Goal: Information Seeking & Learning: Learn about a topic

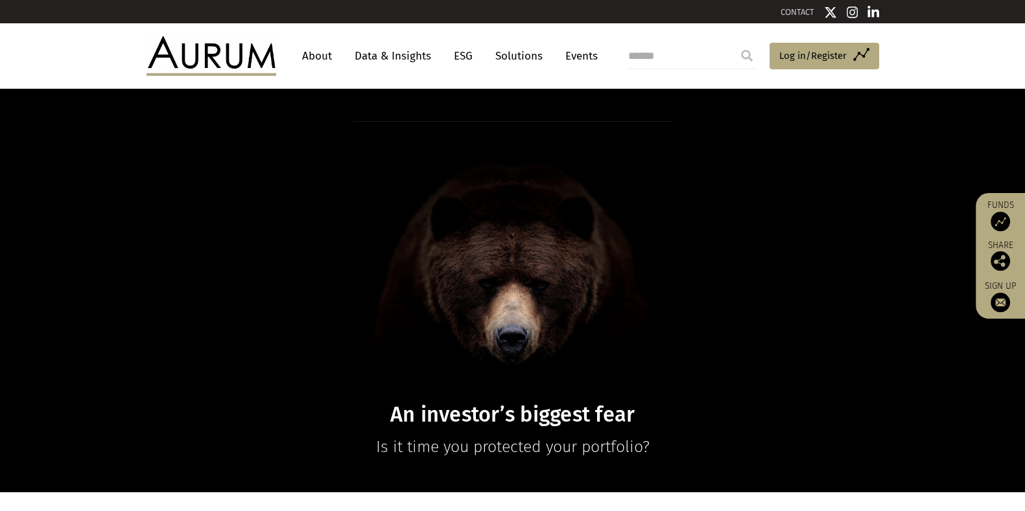
click at [379, 53] on link "Data & Insights" at bounding box center [392, 56] width 89 height 24
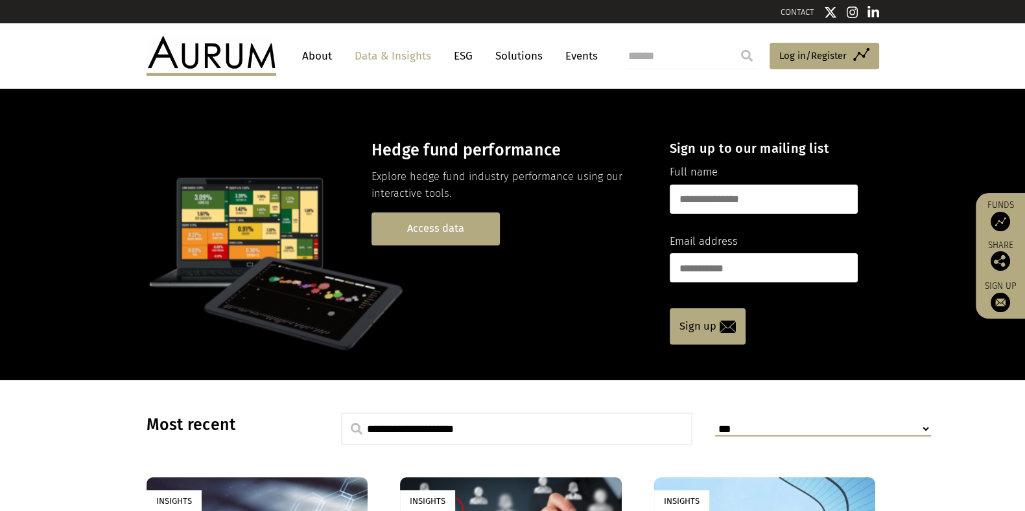
click at [416, 225] on link "Access data" at bounding box center [435, 229] width 128 height 33
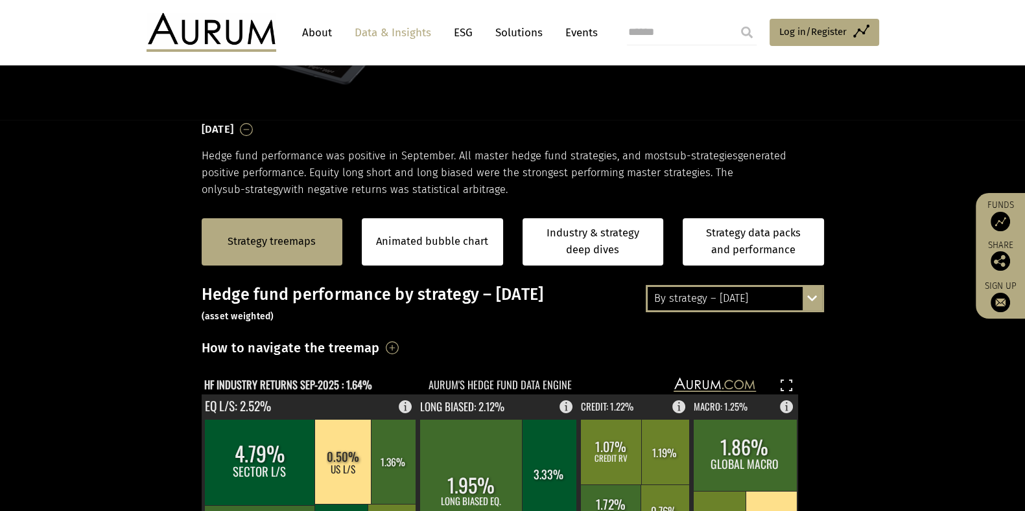
scroll to position [156, 0]
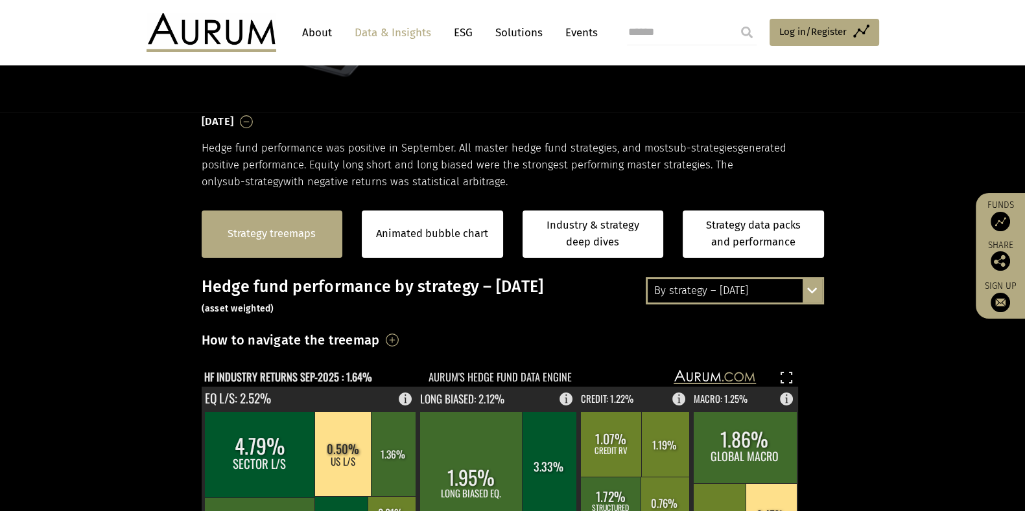
click at [294, 226] on link "Strategy treemaps" at bounding box center [271, 234] width 88 height 17
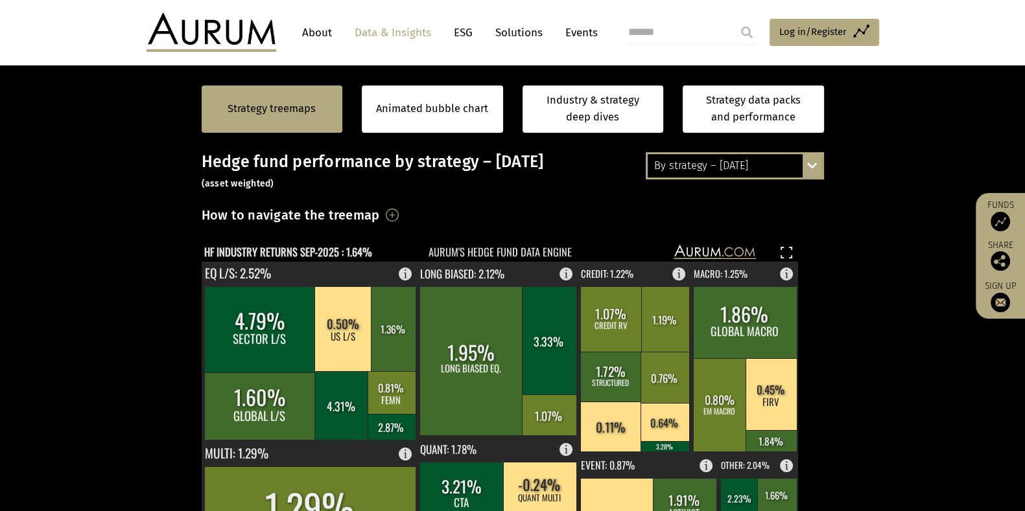
scroll to position [283, 0]
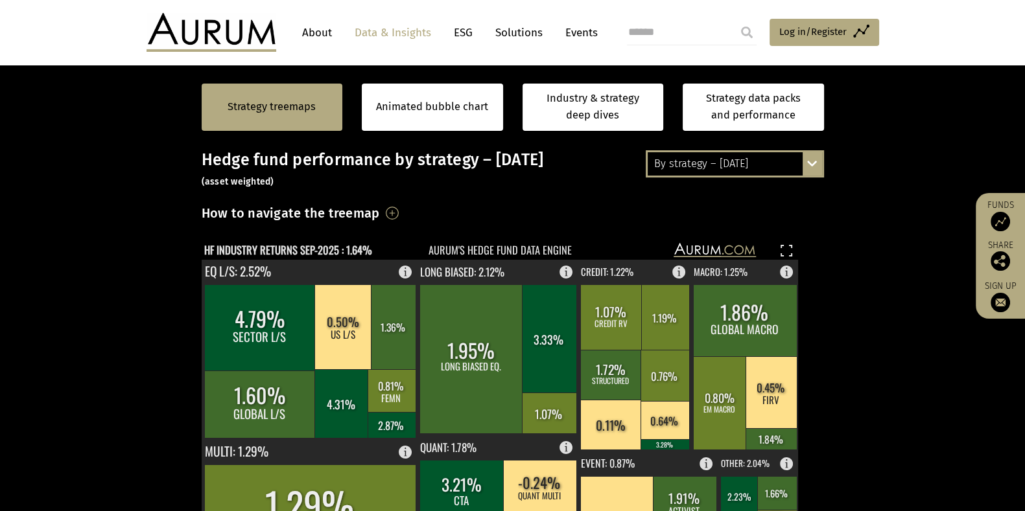
click at [809, 168] on div "By strategy – September 2025 By strategy – September 2025 By strategy – year to…" at bounding box center [734, 163] width 178 height 27
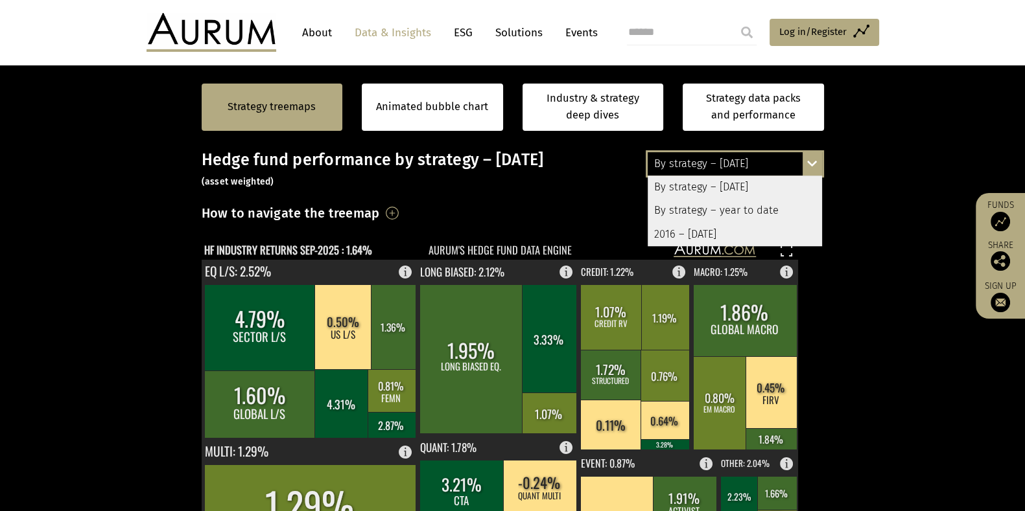
click at [747, 235] on div "2016 – September 2025" at bounding box center [734, 234] width 174 height 23
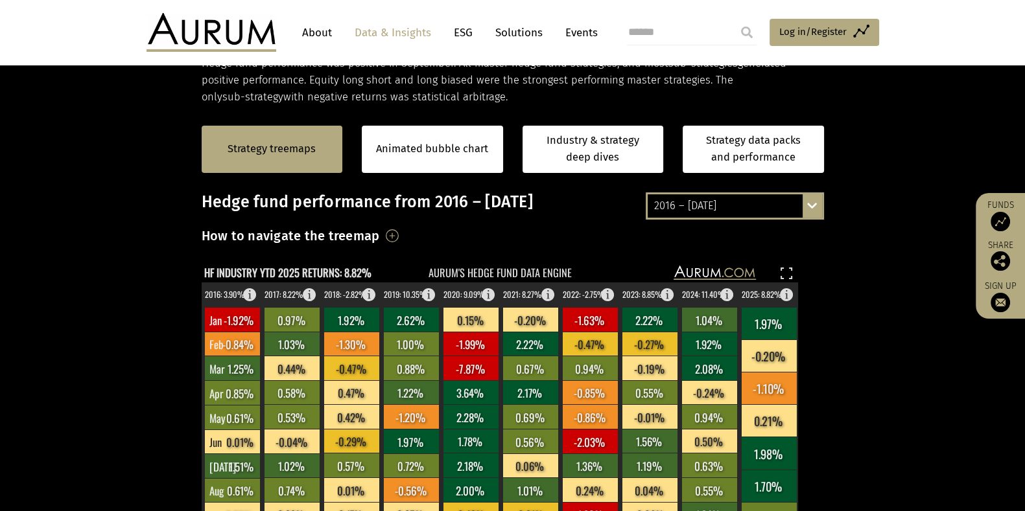
scroll to position [242, 0]
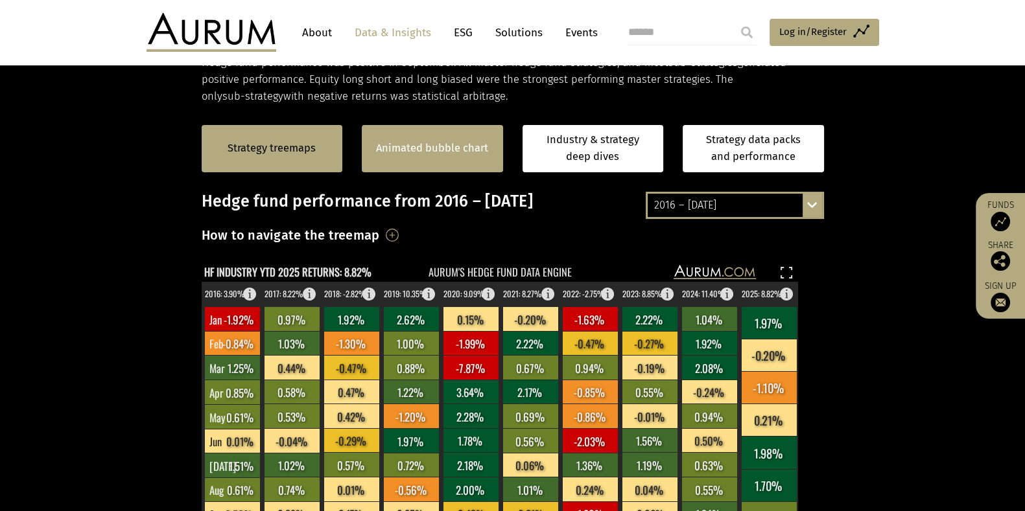
click at [459, 137] on div "Animated bubble chart" at bounding box center [432, 148] width 141 height 47
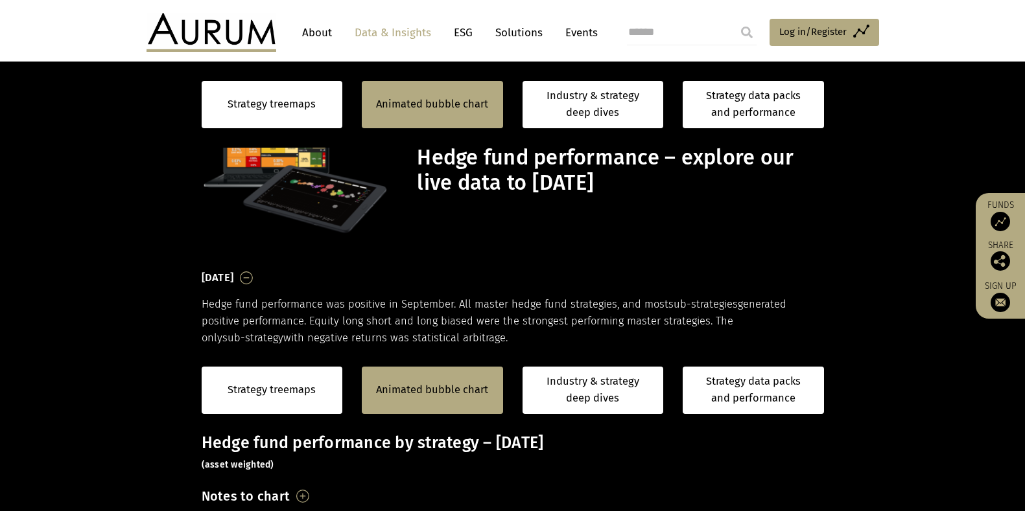
scroll to position [299, 0]
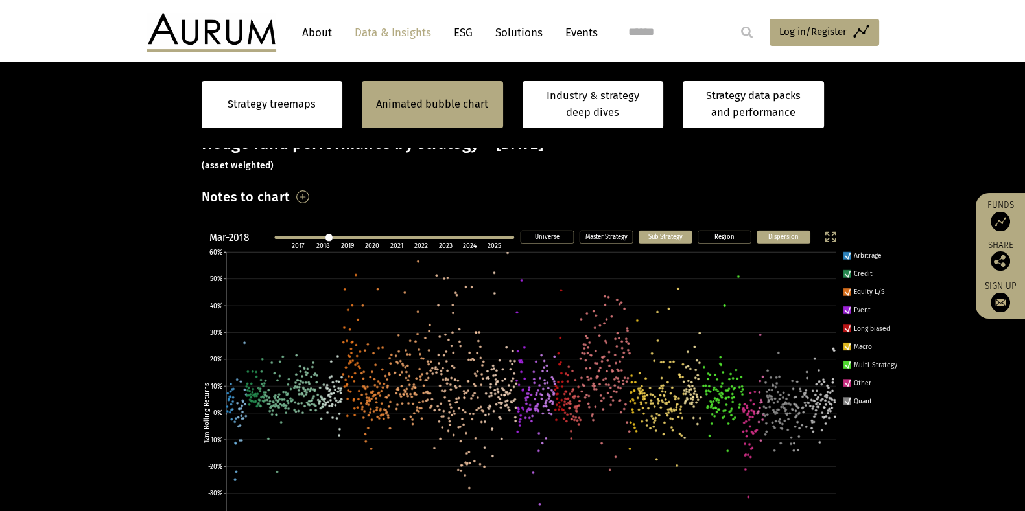
click at [677, 231] on rect at bounding box center [664, 237] width 53 height 12
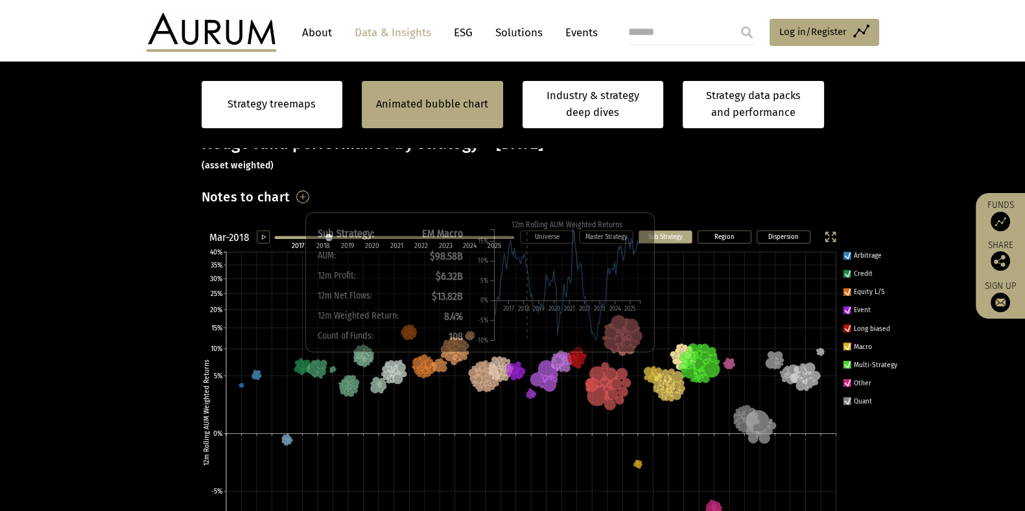
scroll to position [418, 0]
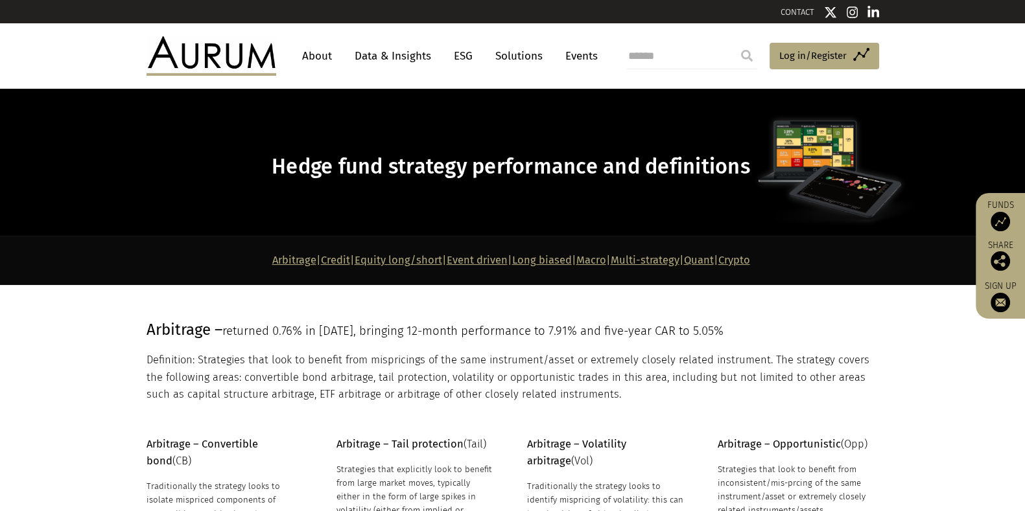
click at [713, 259] on link "Quant" at bounding box center [699, 260] width 30 height 12
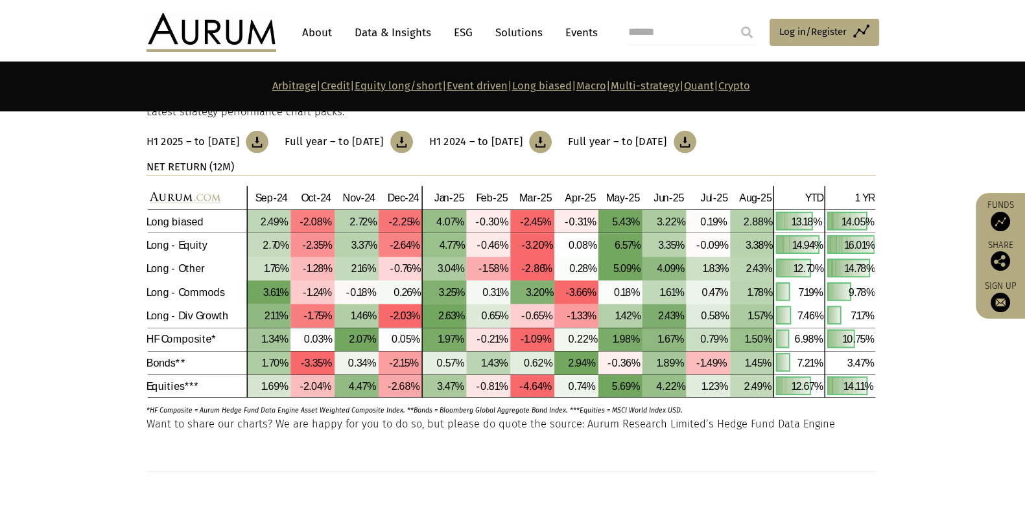
scroll to position [3881, 0]
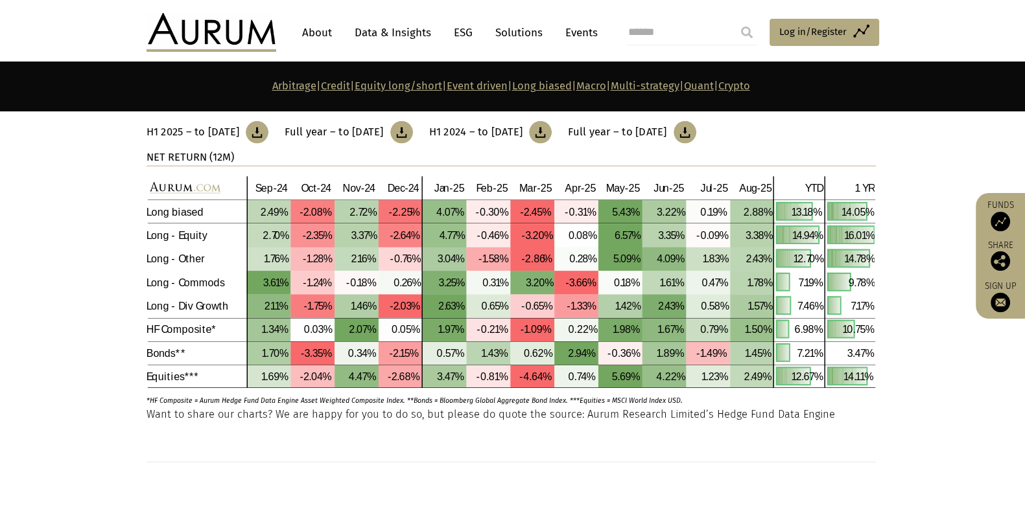
click at [713, 86] on link "Quant" at bounding box center [699, 86] width 30 height 12
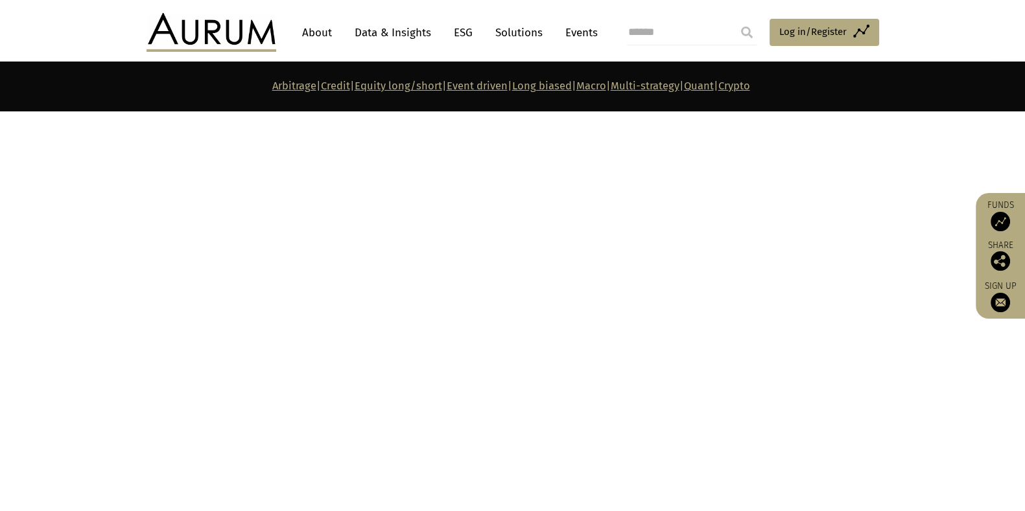
scroll to position [5482, 0]
click at [407, 30] on link "Data & Insights" at bounding box center [392, 33] width 89 height 24
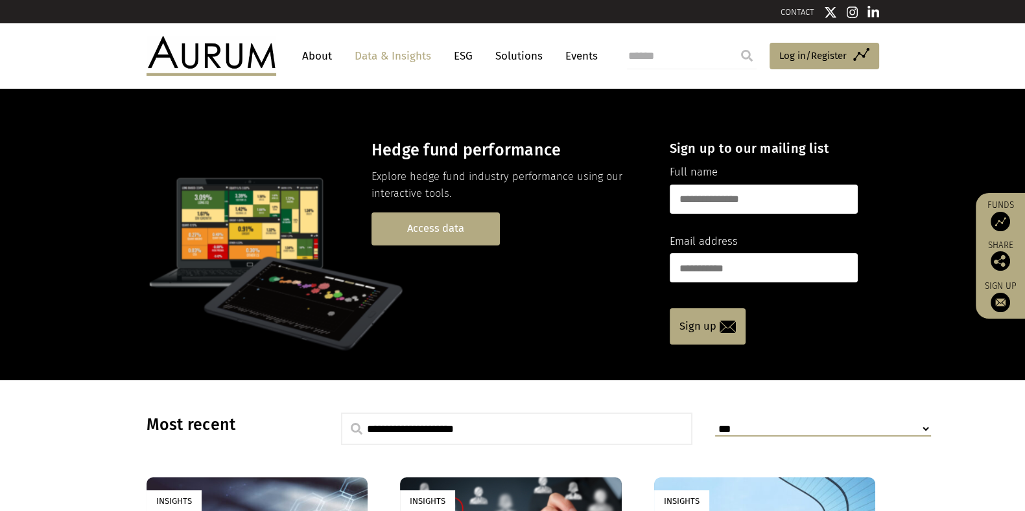
click at [426, 227] on link "Access data" at bounding box center [435, 229] width 128 height 33
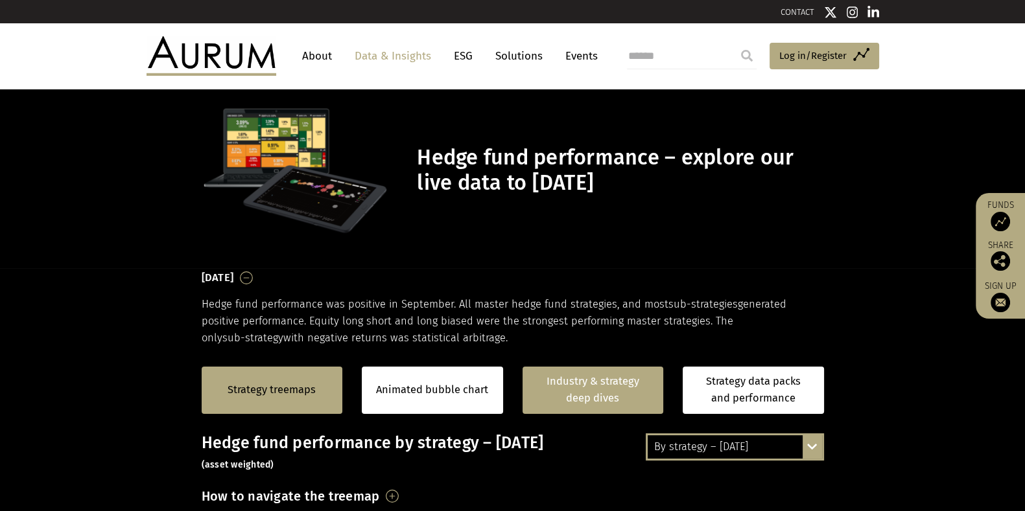
click at [574, 391] on link "Industry & strategy deep dives" at bounding box center [592, 390] width 141 height 47
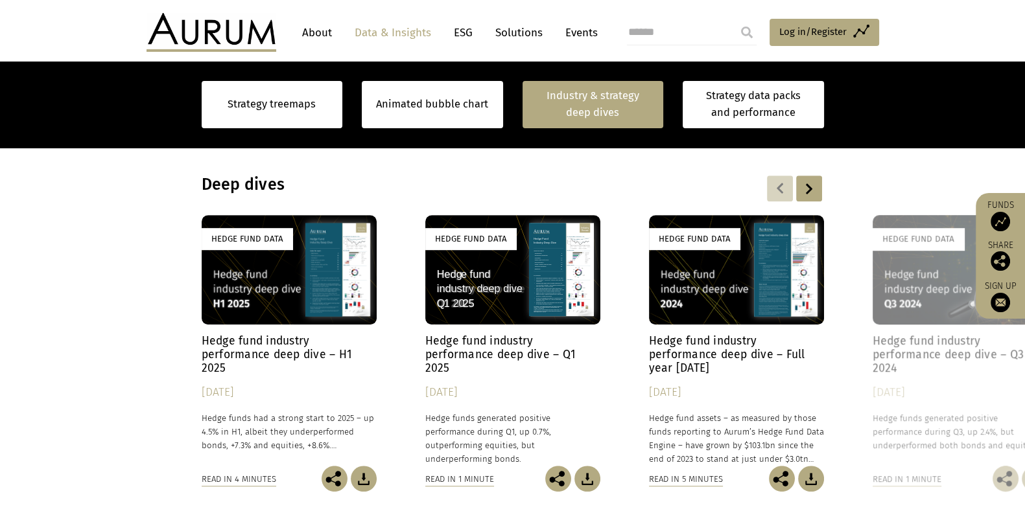
scroll to position [1018, 0]
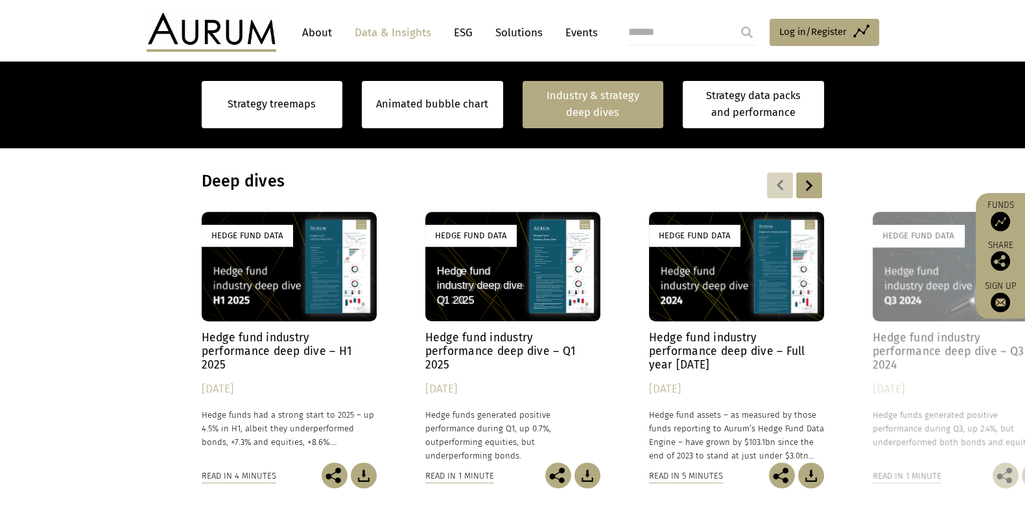
click at [800, 189] on div at bounding box center [809, 185] width 26 height 26
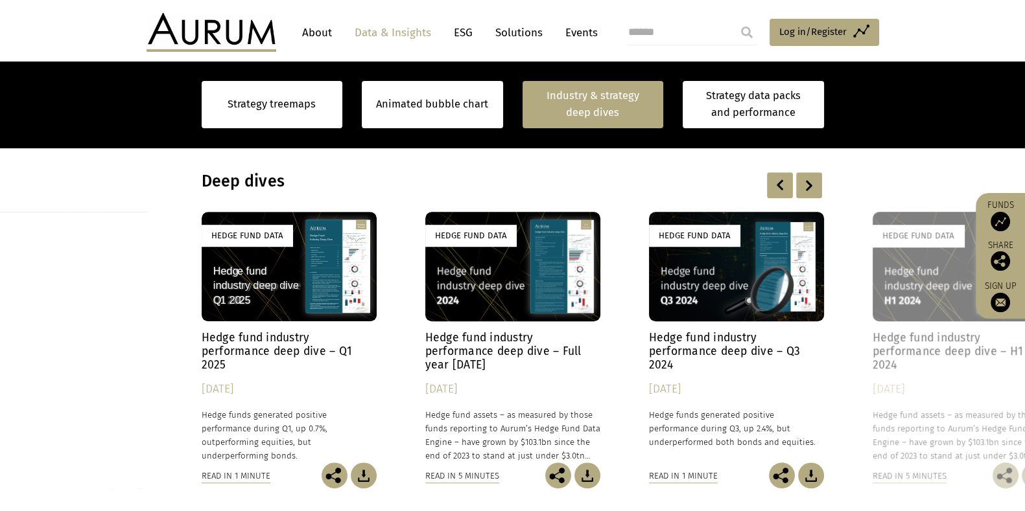
click at [804, 187] on div at bounding box center [809, 185] width 26 height 26
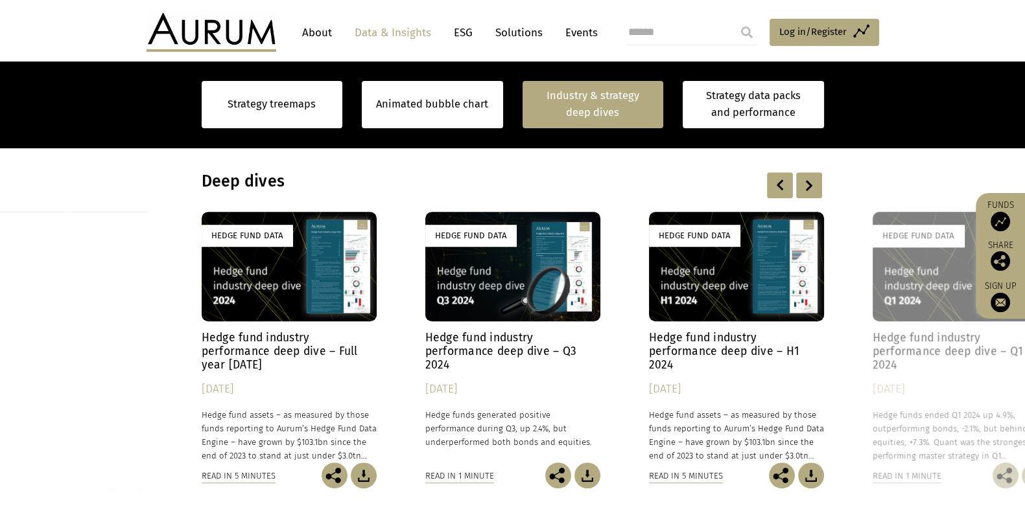
click at [781, 185] on div at bounding box center [780, 185] width 26 height 26
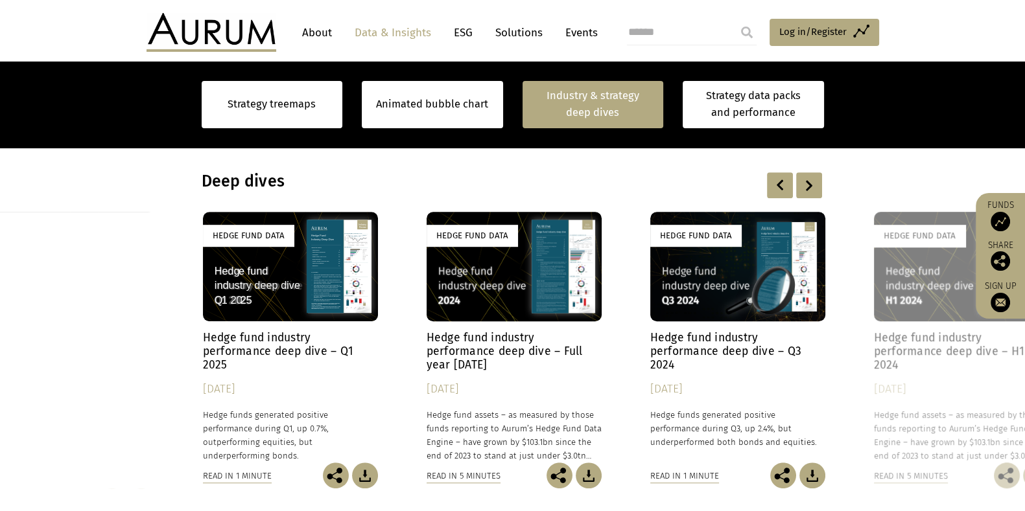
drag, startPoint x: 313, startPoint y: 287, endPoint x: 298, endPoint y: 292, distance: 15.6
click at [298, 292] on div "Hedge Fund Data" at bounding box center [290, 267] width 175 height 110
click at [298, 292] on div "Hedge Fund Data" at bounding box center [289, 267] width 175 height 110
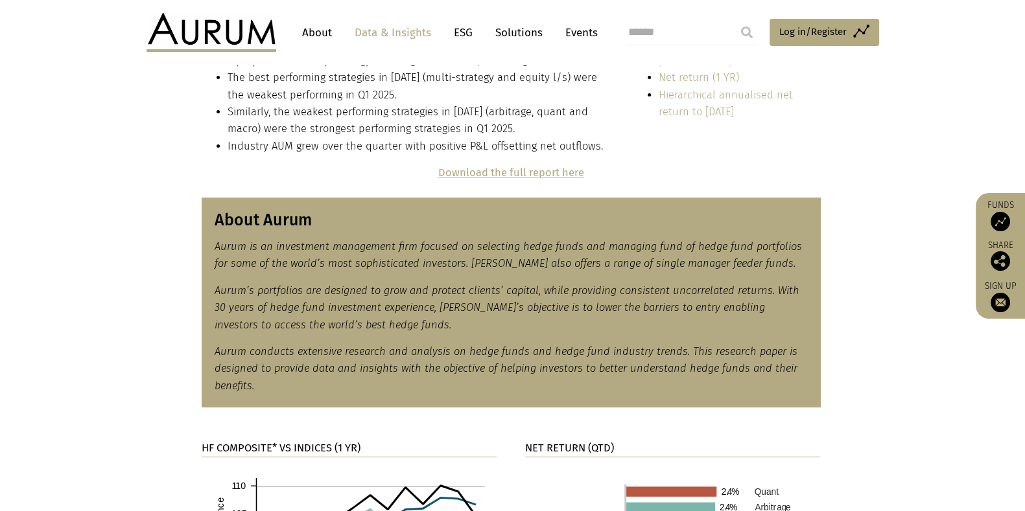
scroll to position [402, 0]
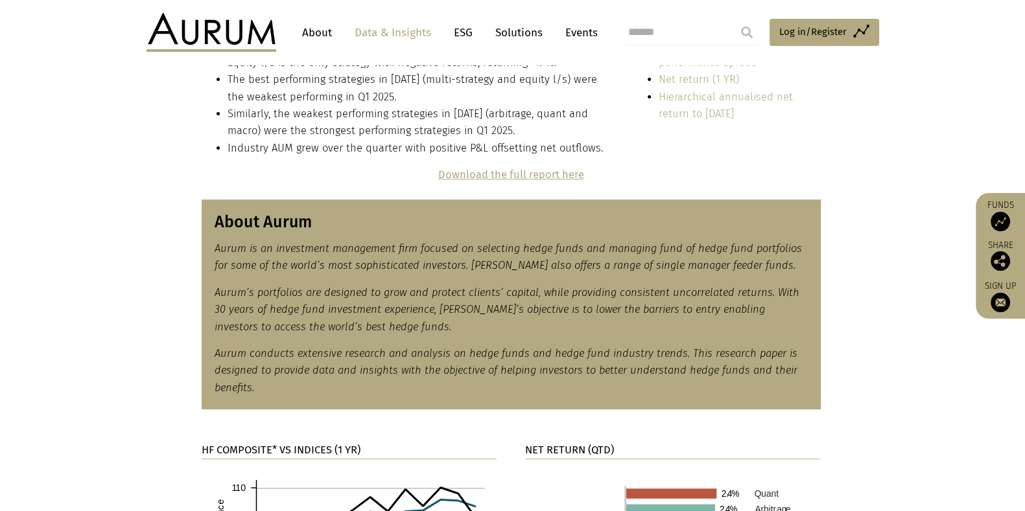
click at [530, 178] on strong "Download the full report here" at bounding box center [511, 174] width 146 height 12
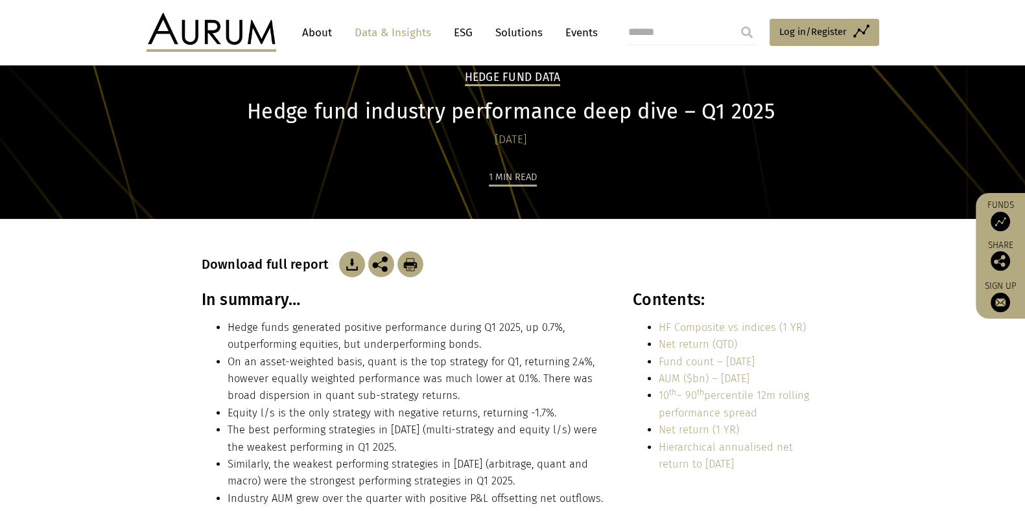
scroll to position [0, 0]
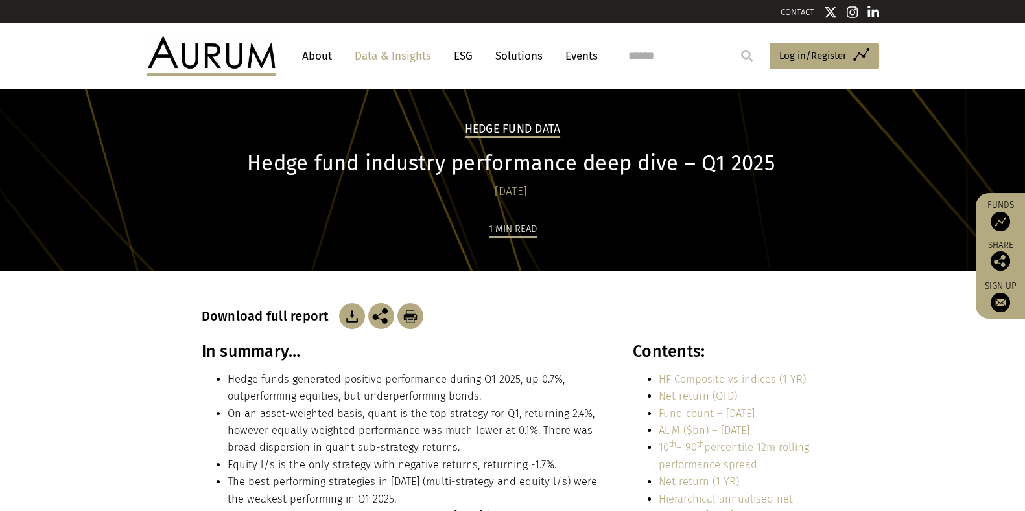
click at [396, 57] on link "Data & Insights" at bounding box center [392, 56] width 89 height 24
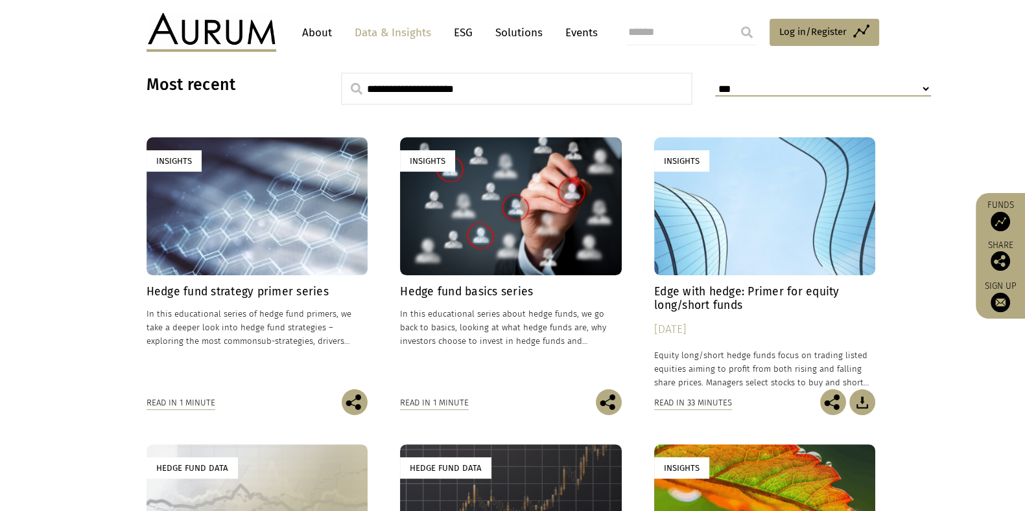
scroll to position [341, 0]
click at [202, 214] on div "Insights" at bounding box center [257, 206] width 222 height 138
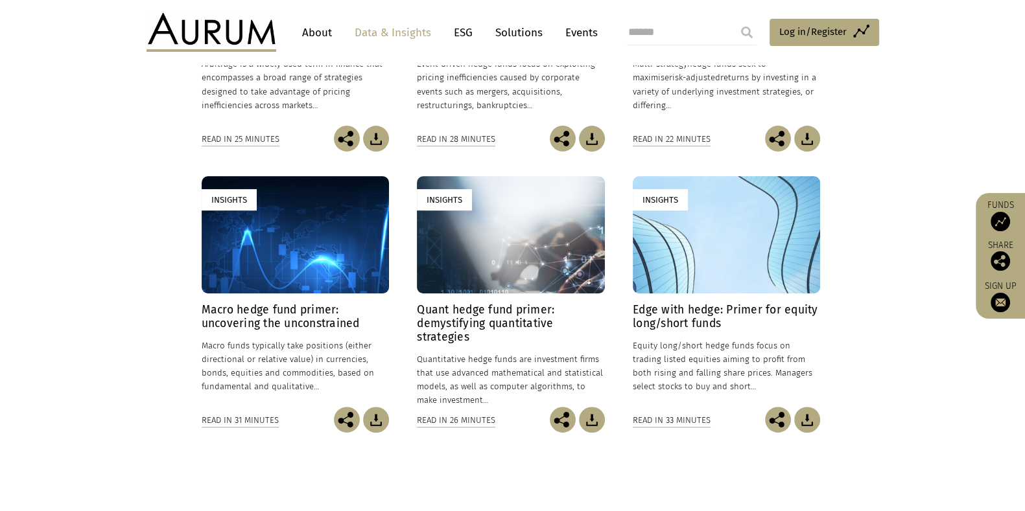
scroll to position [526, 0]
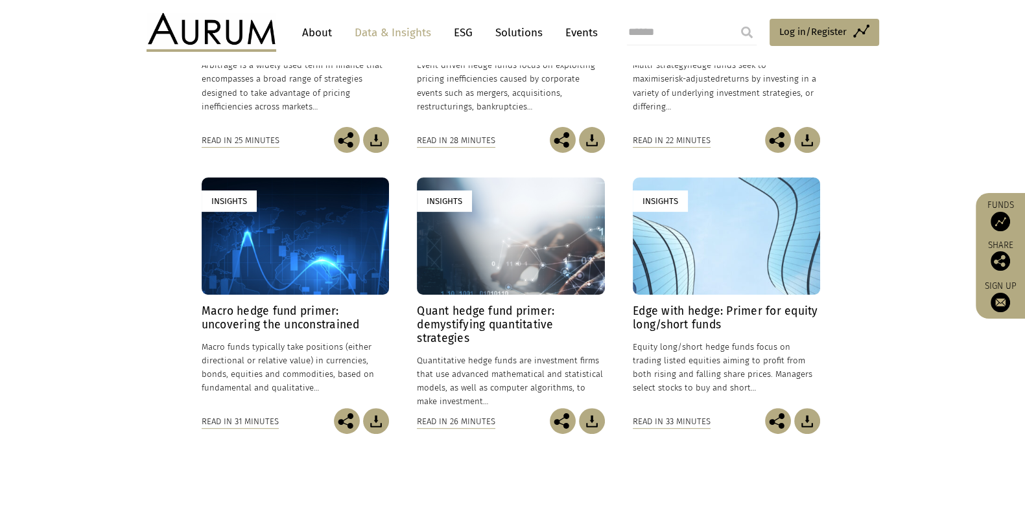
click at [496, 249] on div "Insights" at bounding box center [510, 236] width 187 height 117
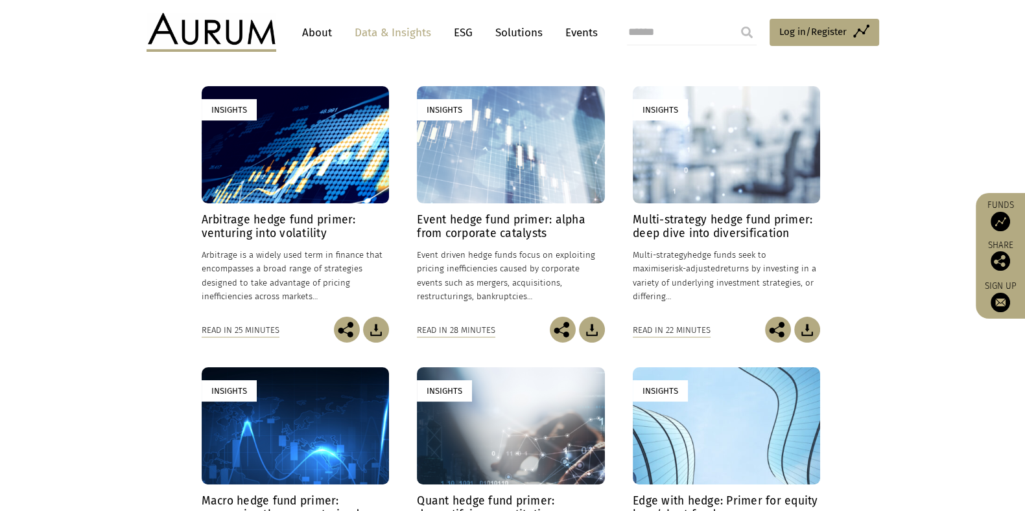
scroll to position [0, 0]
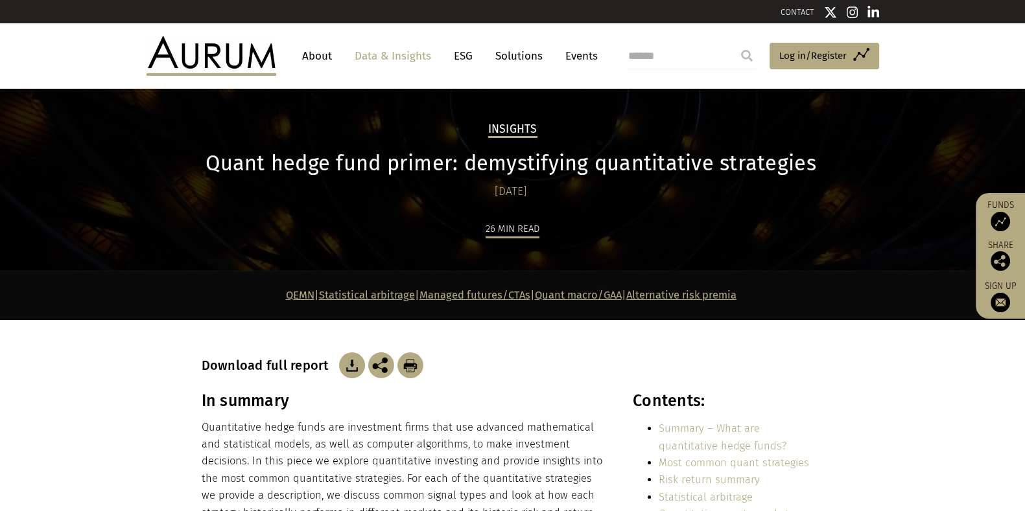
click at [350, 354] on img at bounding box center [352, 366] width 26 height 26
